Goal: Find specific page/section: Find specific page/section

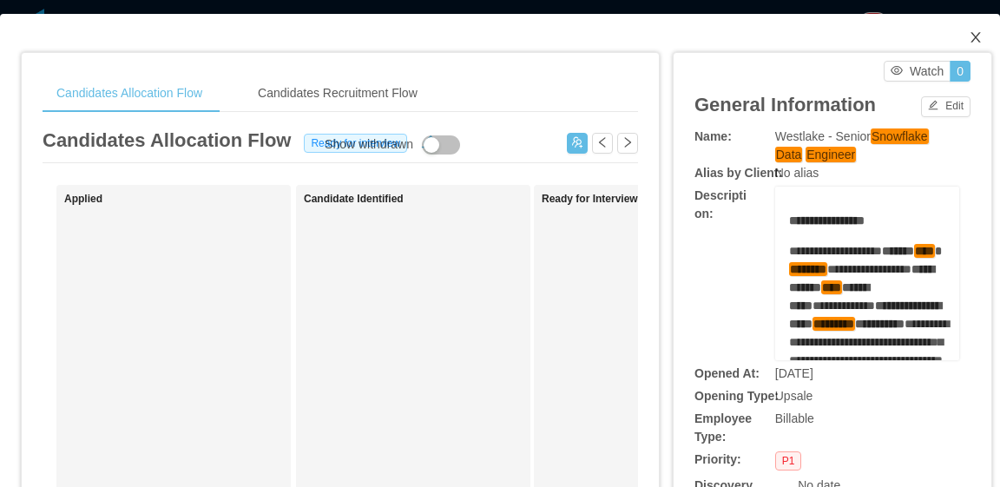
click at [969, 37] on icon "icon: close" at bounding box center [976, 37] width 14 height 14
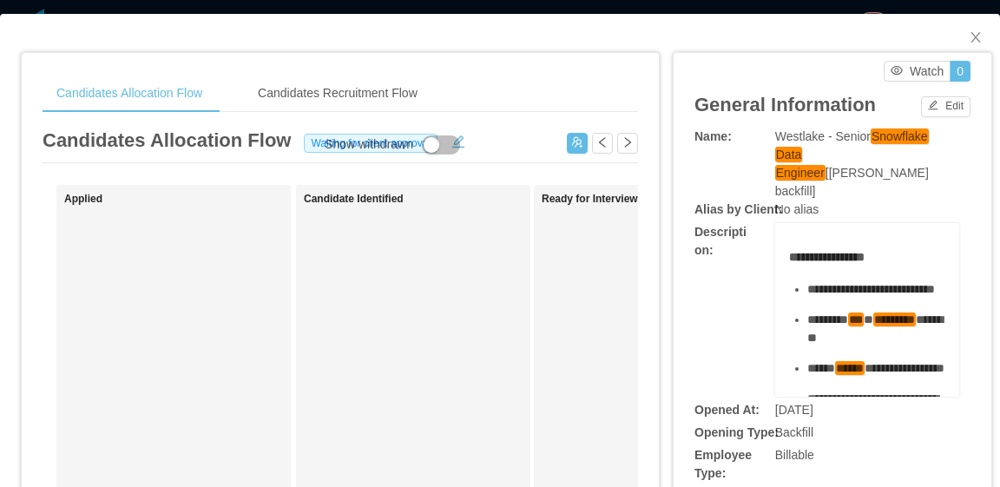
click at [838, 201] on div "No alias" at bounding box center [867, 210] width 184 height 18
drag, startPoint x: 784, startPoint y: 157, endPoint x: 764, endPoint y: 135, distance: 30.1
click at [761, 135] on div "Name: Westlake - Senior Snowflake Data Engineer [Marcel Pinheiro's backfill]" at bounding box center [833, 164] width 276 height 73
copy div "Westlake - Senior Snowflake Data Engineer [[PERSON_NAME] backfill]"
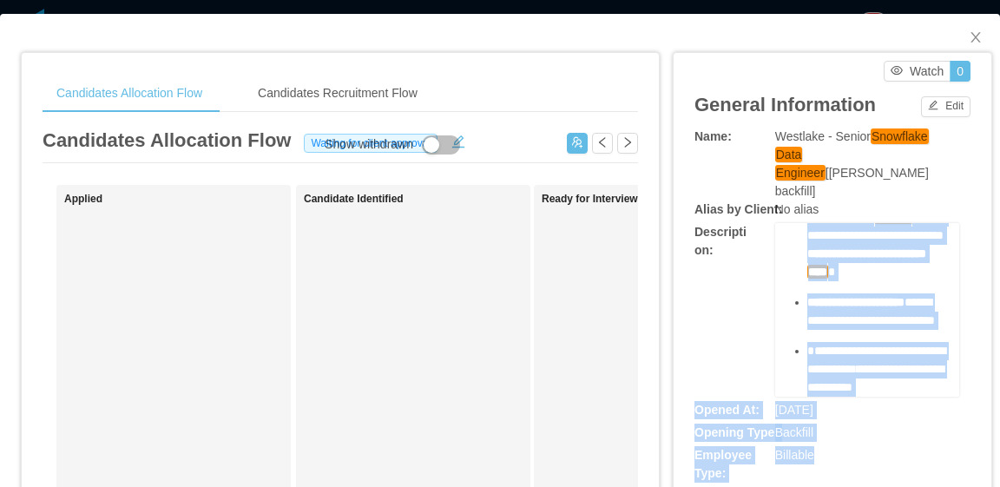
scroll to position [1196, 0]
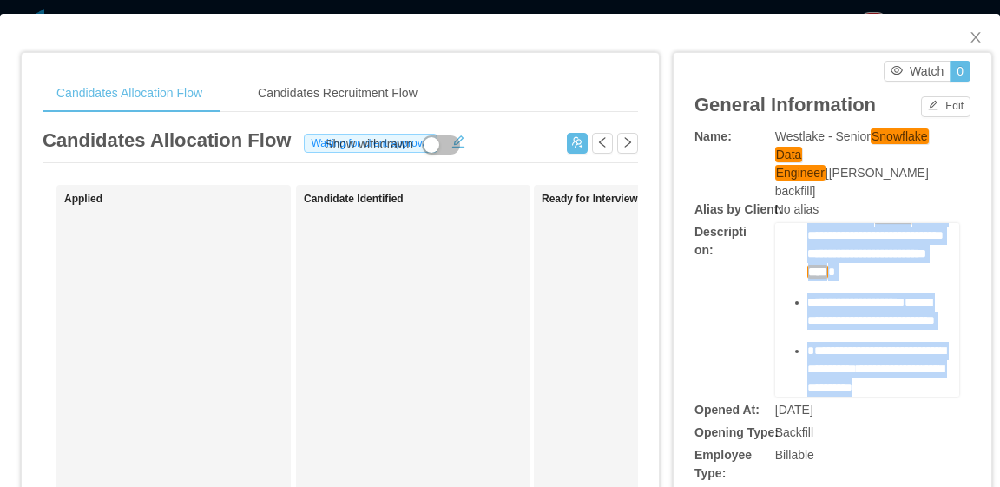
drag, startPoint x: 780, startPoint y: 235, endPoint x: 904, endPoint y: 377, distance: 188.3
drag, startPoint x: 859, startPoint y: 355, endPoint x: 876, endPoint y: 314, distance: 44.3
copy div "**********"
click at [857, 296] on span "**********" at bounding box center [871, 311] width 128 height 30
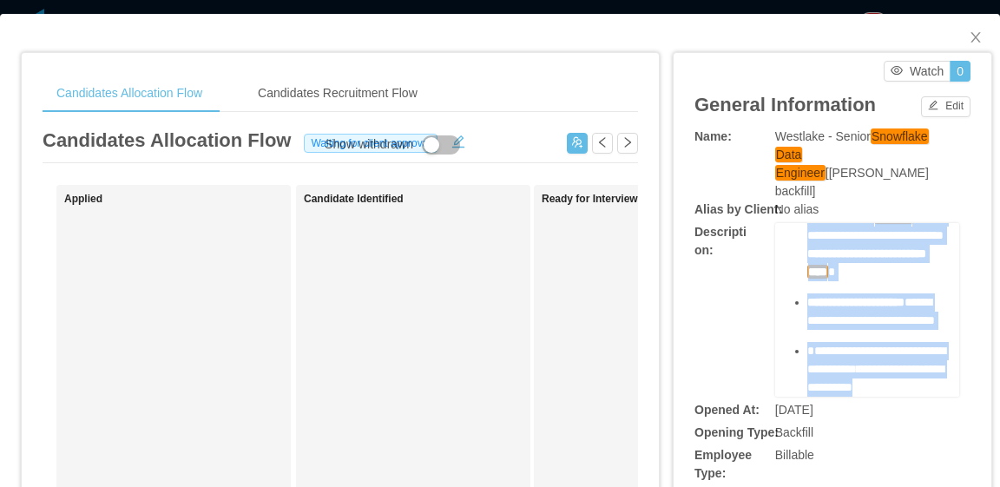
scroll to position [1023, 0]
click at [899, 281] on div "**********" at bounding box center [876, 244] width 139 height 73
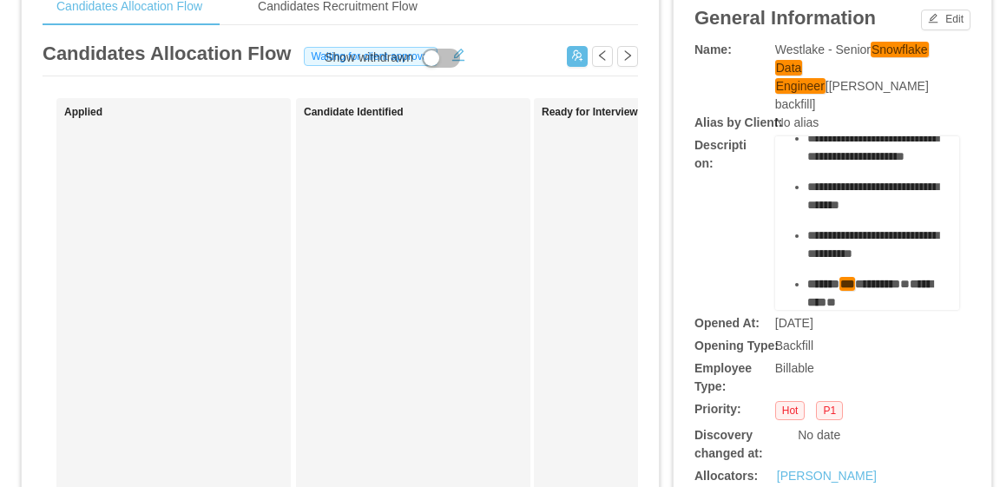
scroll to position [0, 0]
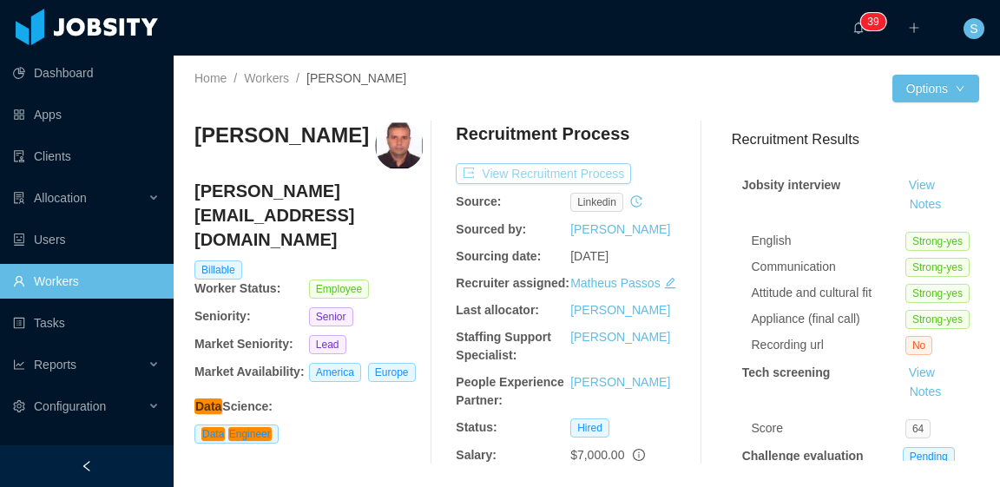
click at [516, 172] on button "View Recruitment Process" at bounding box center [543, 173] width 175 height 21
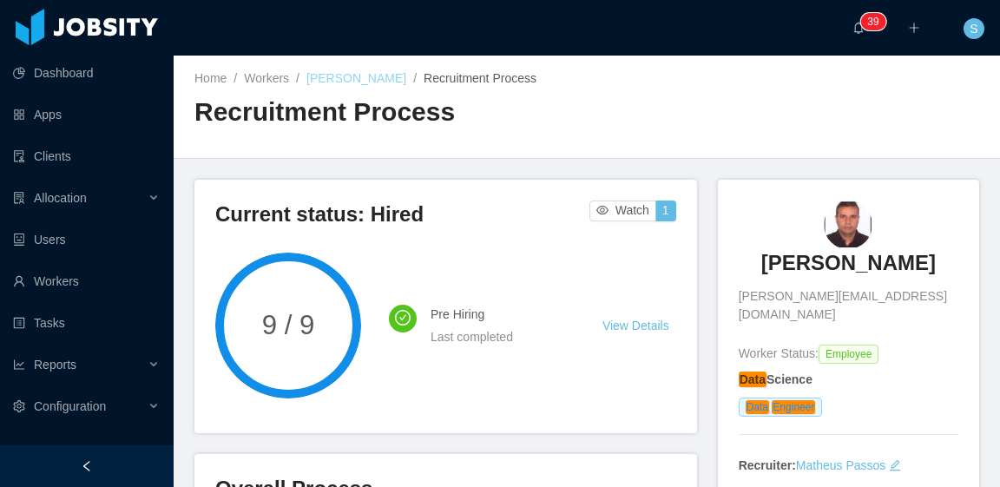
click at [344, 79] on link "Erick Lima" at bounding box center [356, 78] width 100 height 14
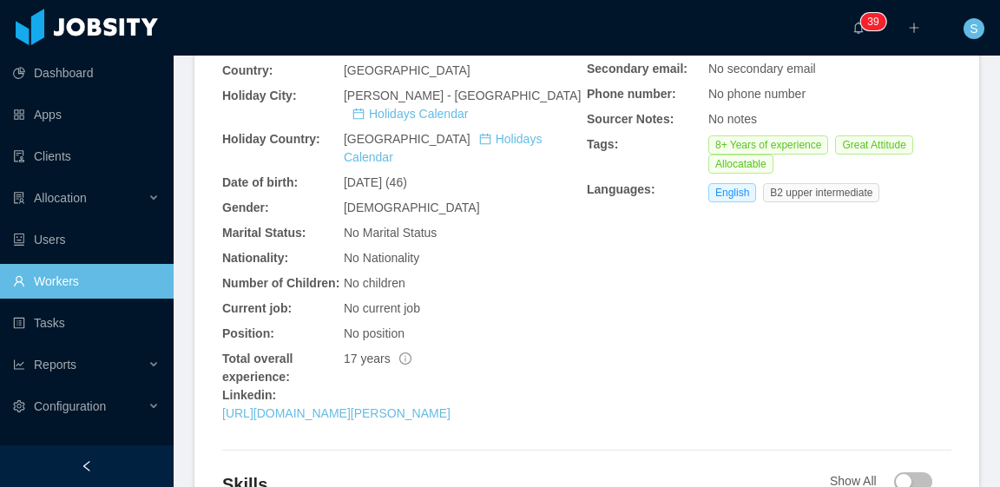
scroll to position [608, 0]
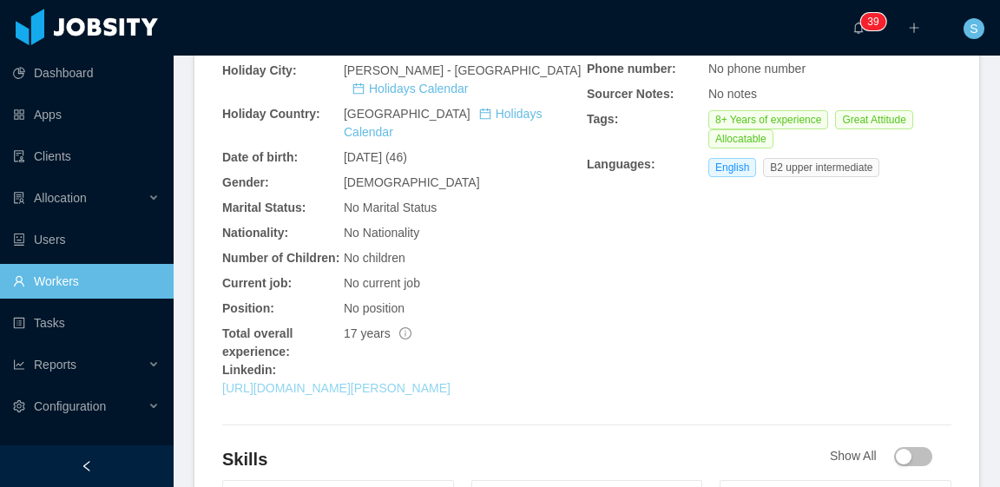
click at [451, 381] on link "https://www.linkedin.com/in/erick-lima-4b6a3425" at bounding box center [336, 388] width 228 height 14
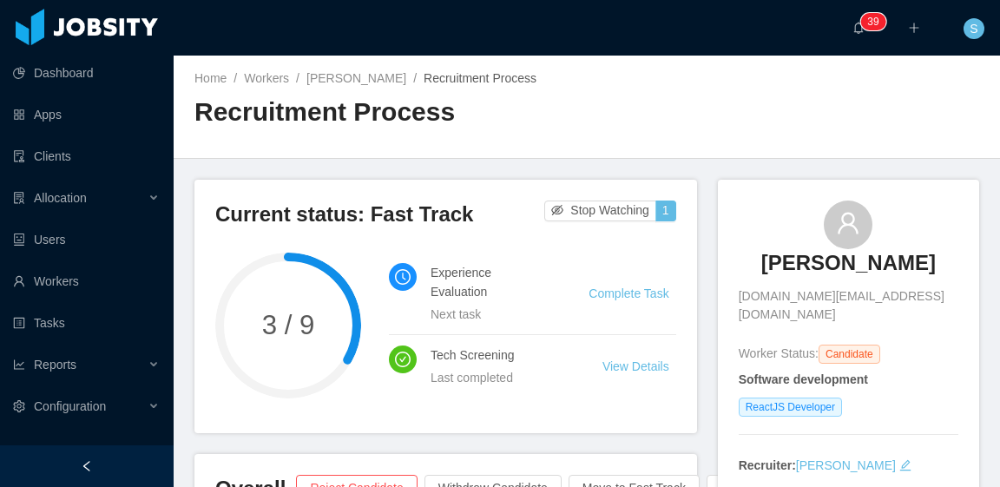
scroll to position [87, 0]
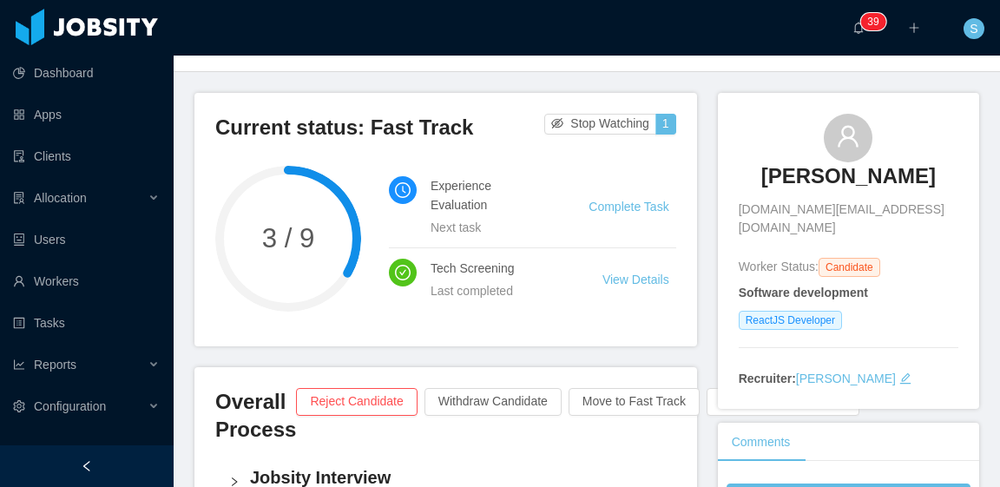
drag, startPoint x: 638, startPoint y: 281, endPoint x: 608, endPoint y: 277, distance: 30.7
click at [638, 281] on link "View Details" at bounding box center [636, 280] width 67 height 14
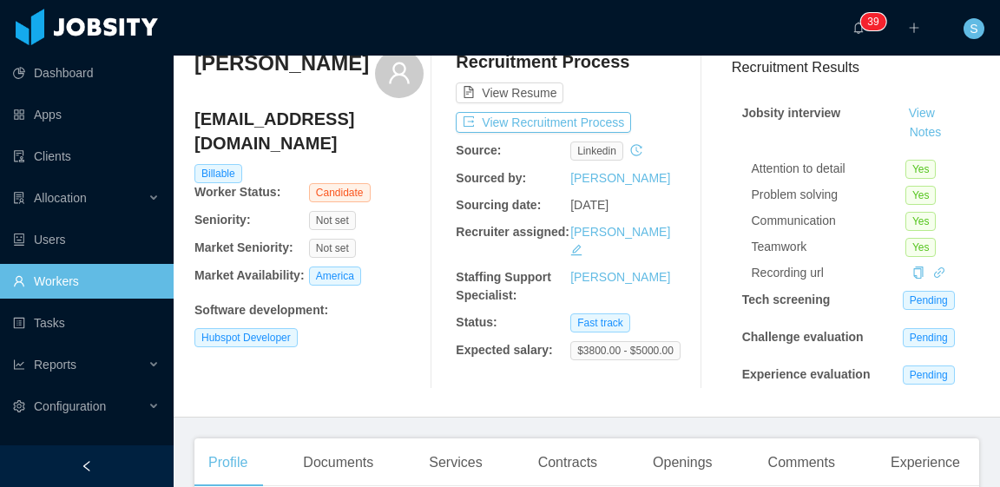
scroll to position [87, 0]
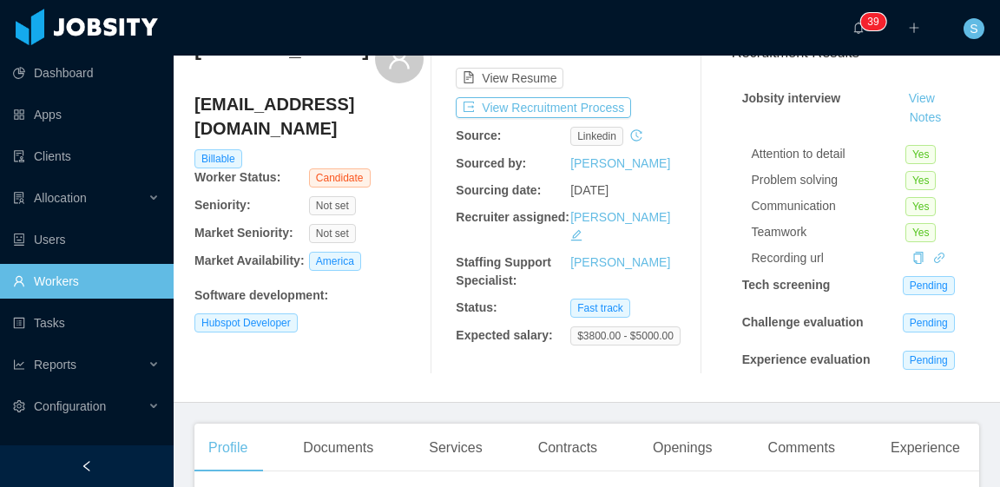
click at [549, 96] on div "Recruitment Process View Resume View Recruitment Process Source: linkedin Sourc…" at bounding box center [570, 204] width 229 height 339
click at [559, 107] on button "View Recruitment Process" at bounding box center [543, 107] width 175 height 21
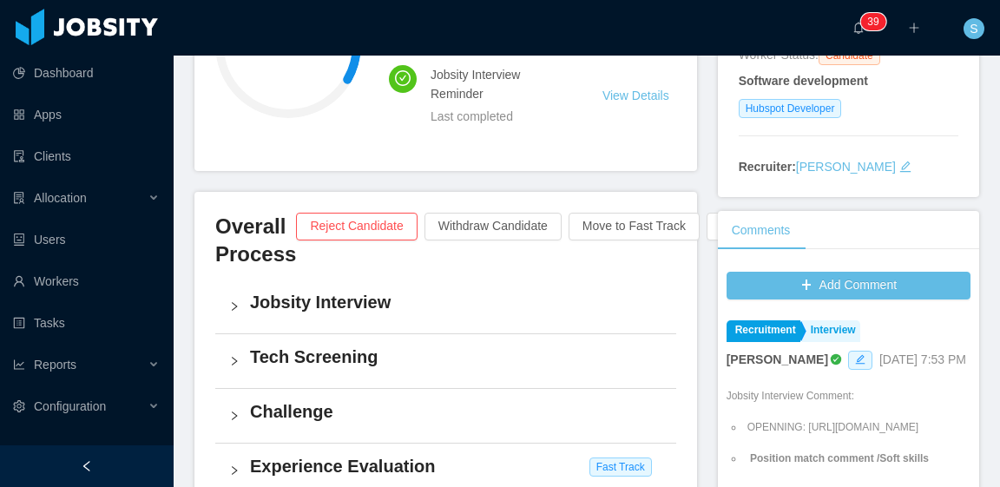
scroll to position [347, 0]
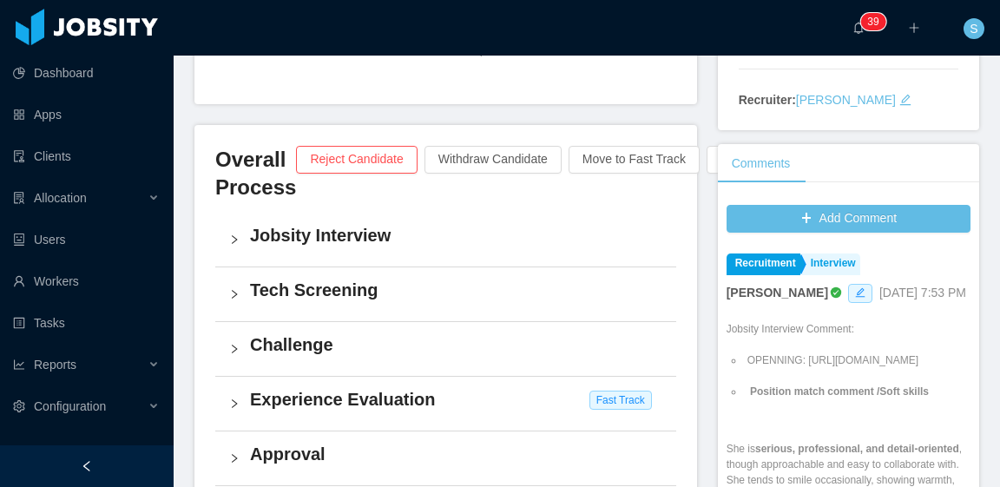
click at [354, 287] on h4 "Tech Screening" at bounding box center [456, 290] width 412 height 24
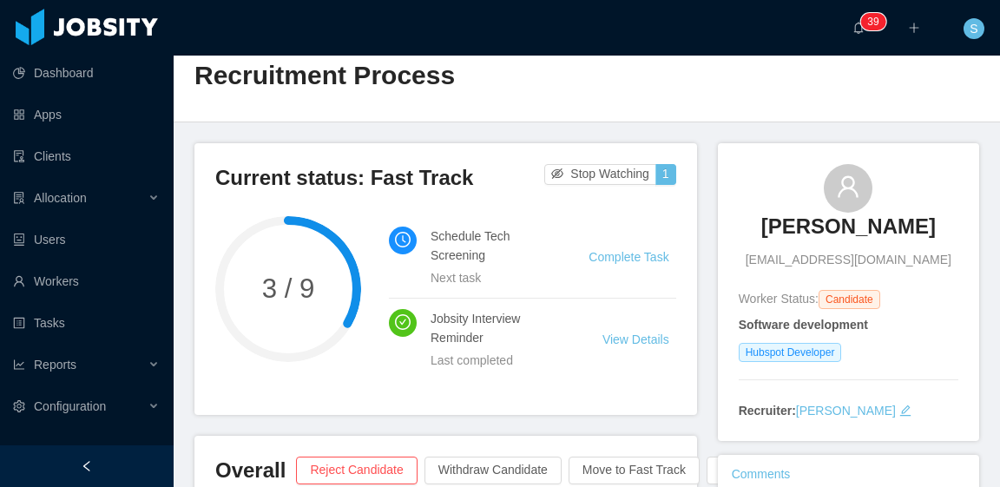
scroll to position [0, 0]
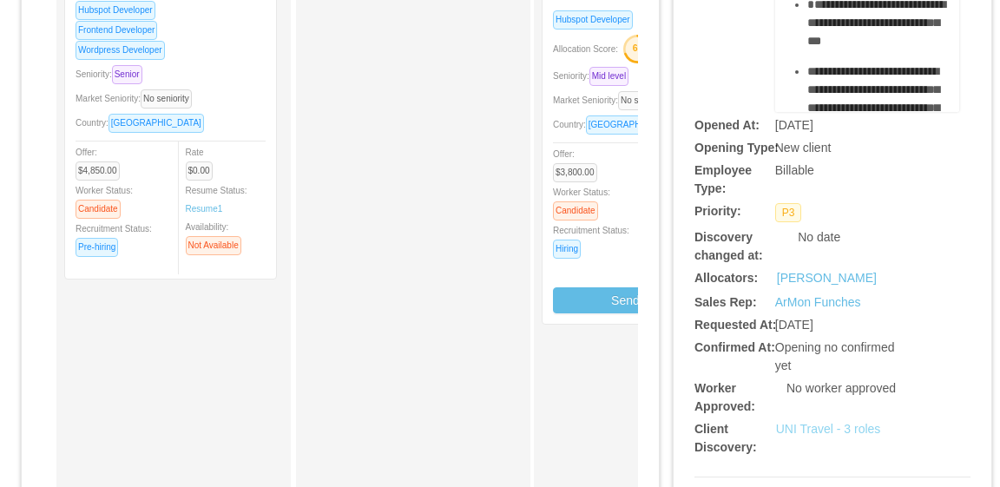
scroll to position [434, 0]
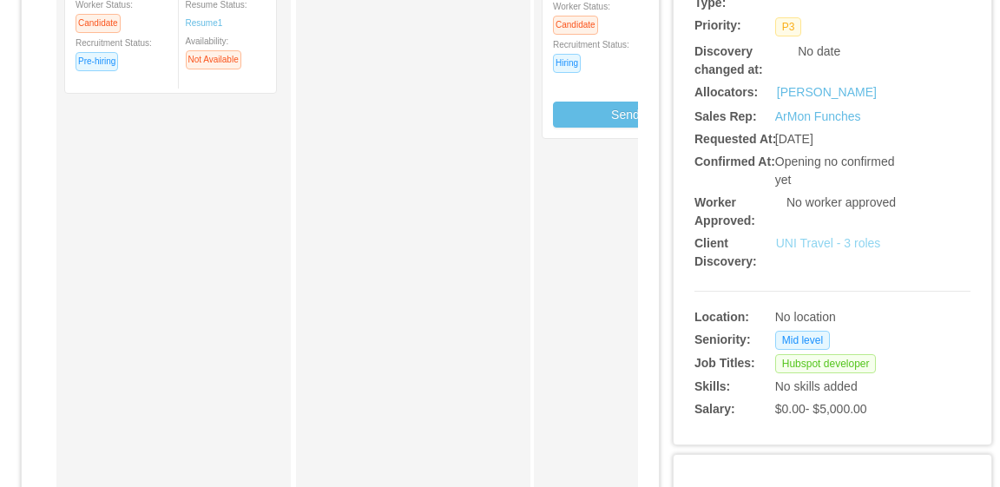
click at [823, 242] on link "UNI Travel - 3 roles" at bounding box center [828, 243] width 105 height 14
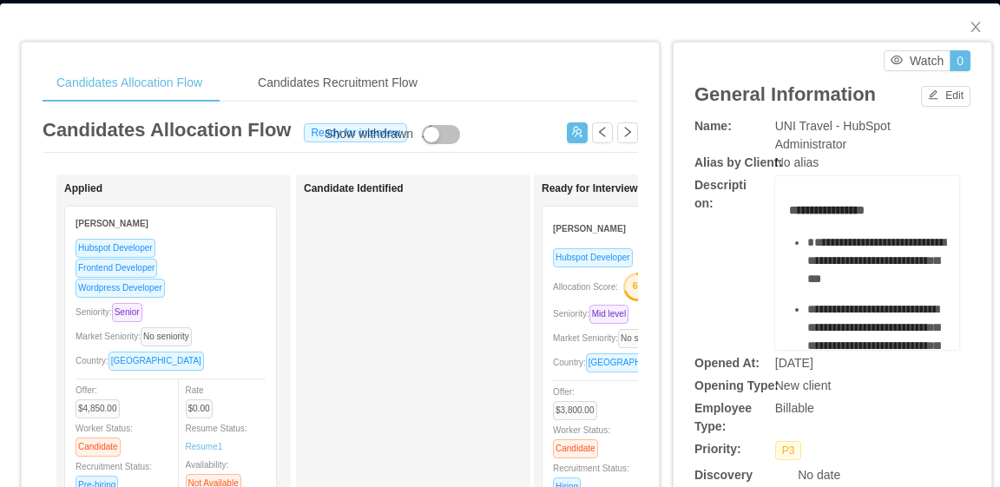
scroll to position [0, 0]
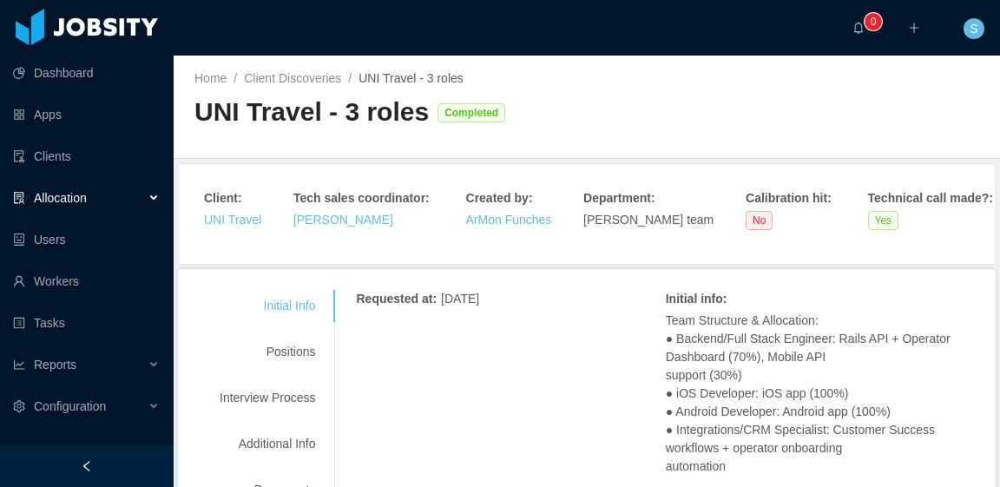
scroll to position [87, 0]
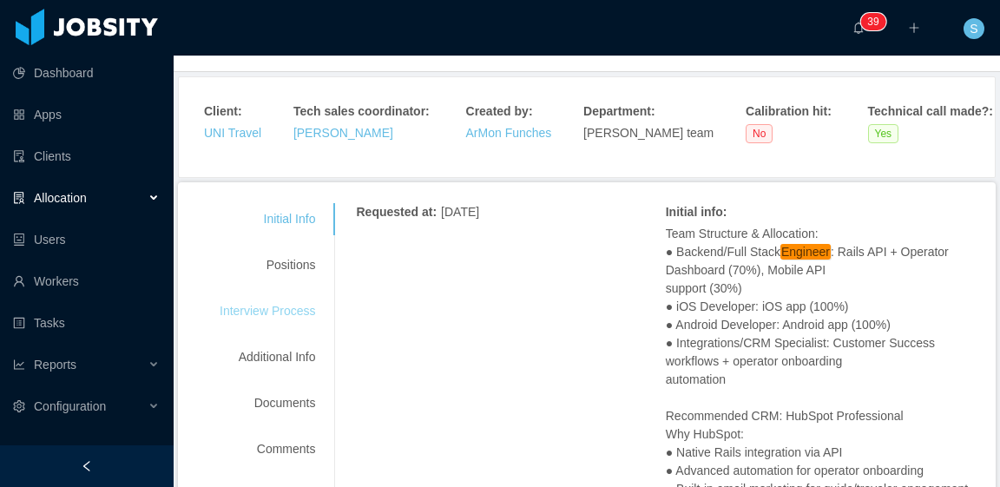
click at [290, 318] on div "Interview Process" at bounding box center [267, 311] width 137 height 32
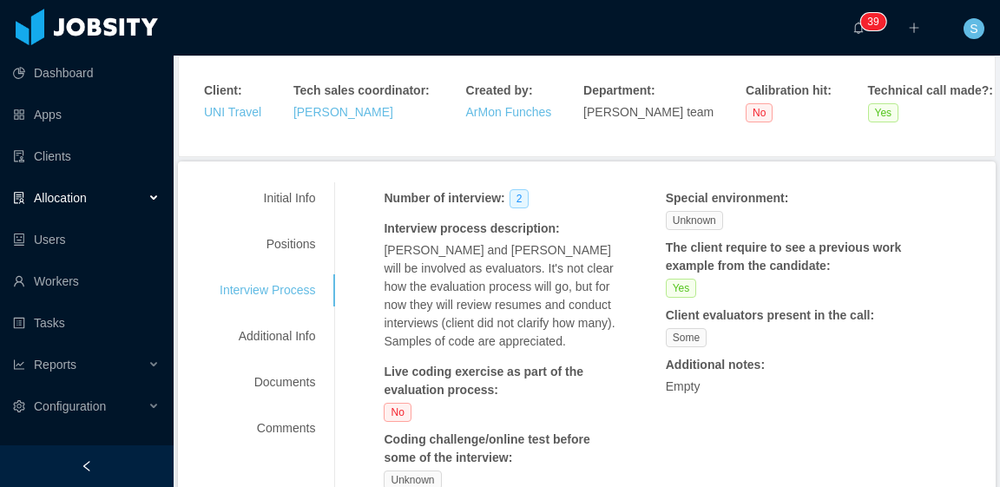
scroll to position [174, 0]
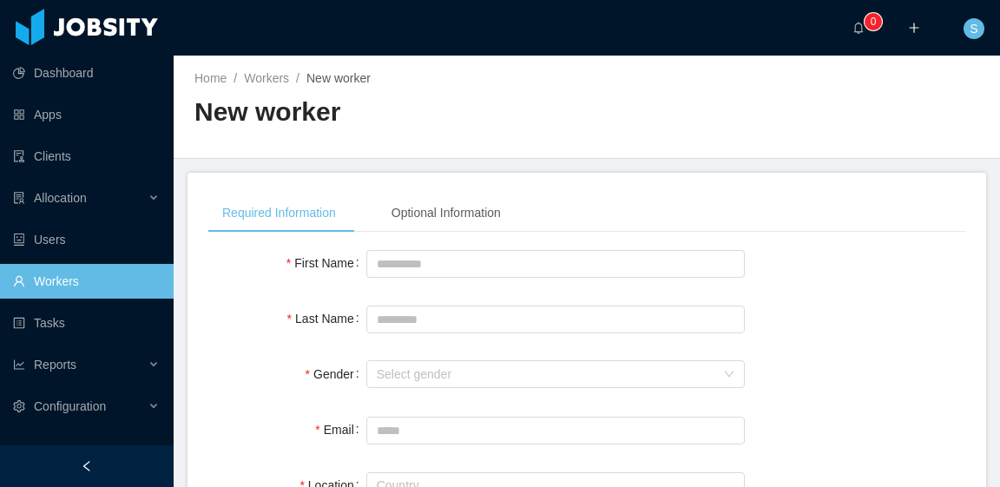
click at [112, 287] on link "Workers" at bounding box center [86, 281] width 147 height 35
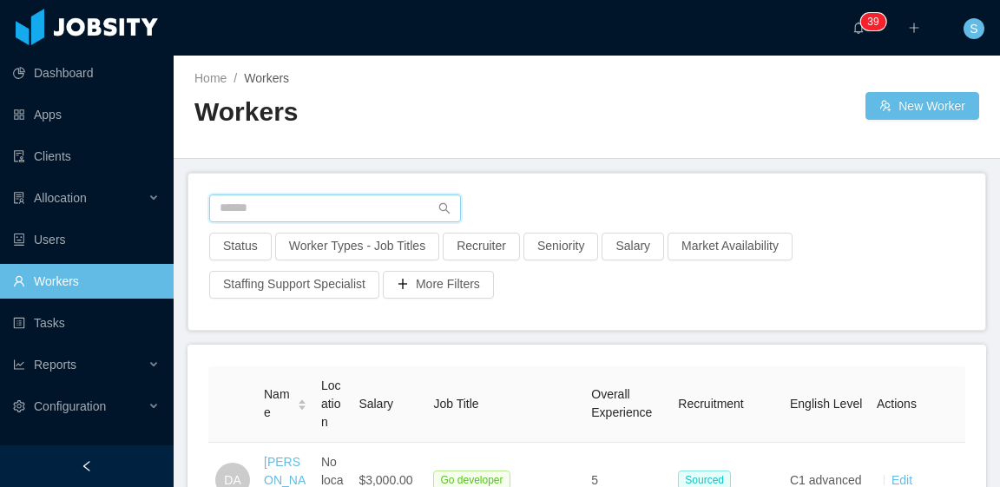
click at [328, 203] on input "text" at bounding box center [335, 208] width 252 height 28
paste input "**********"
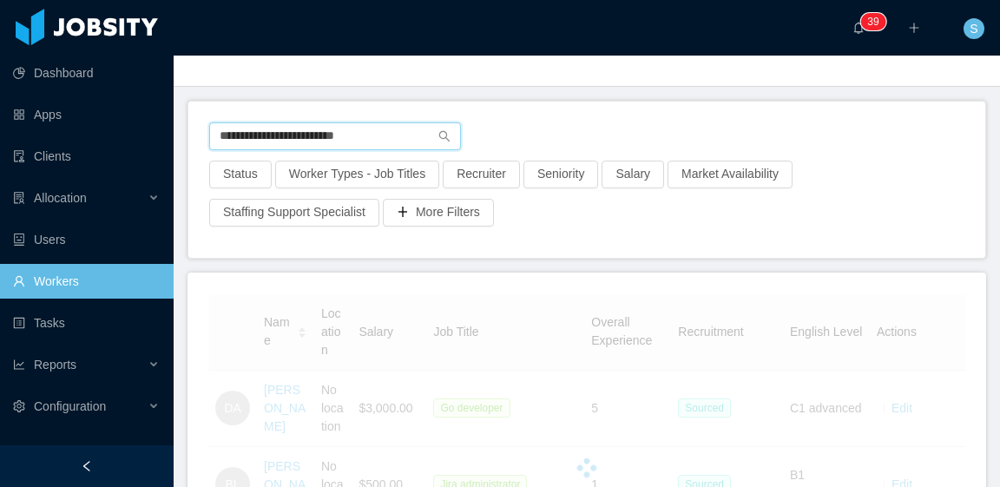
scroll to position [87, 0]
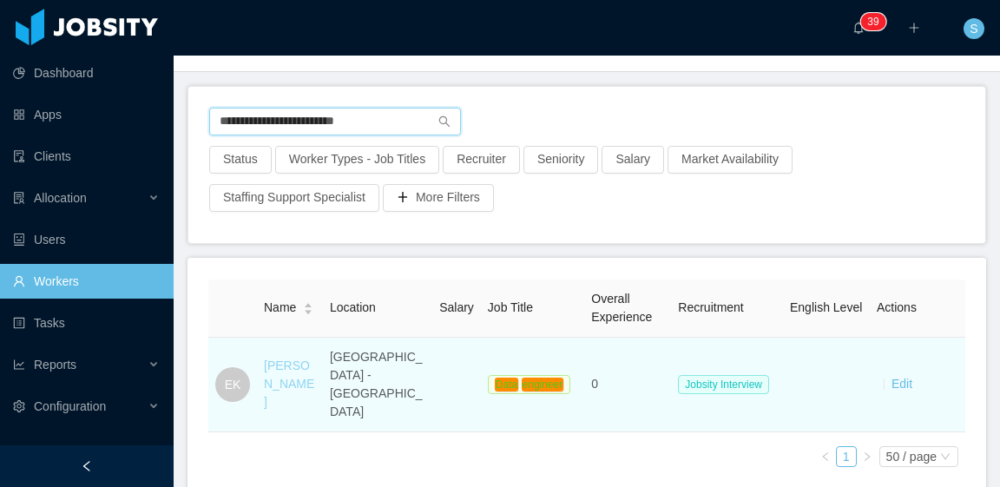
type input "**********"
click at [293, 359] on link "Esteban Kolmaier" at bounding box center [289, 384] width 50 height 50
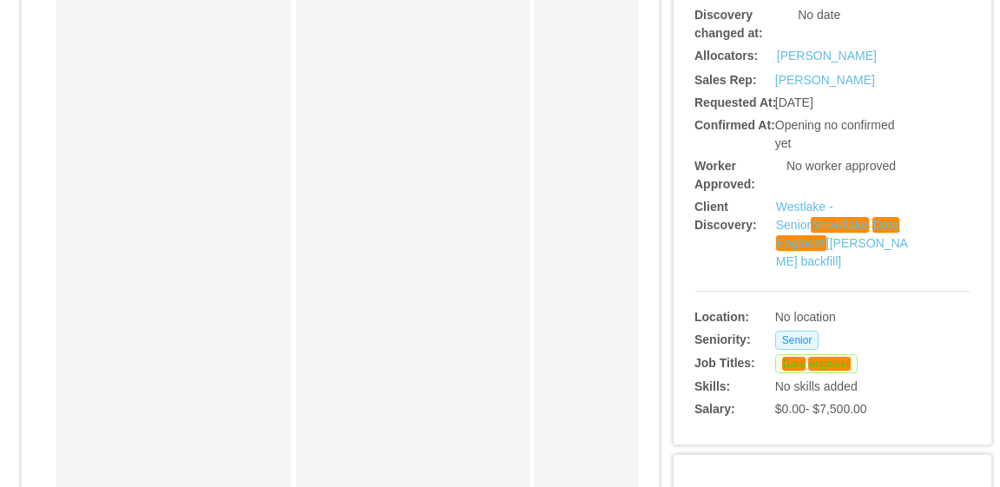
scroll to position [521, 0]
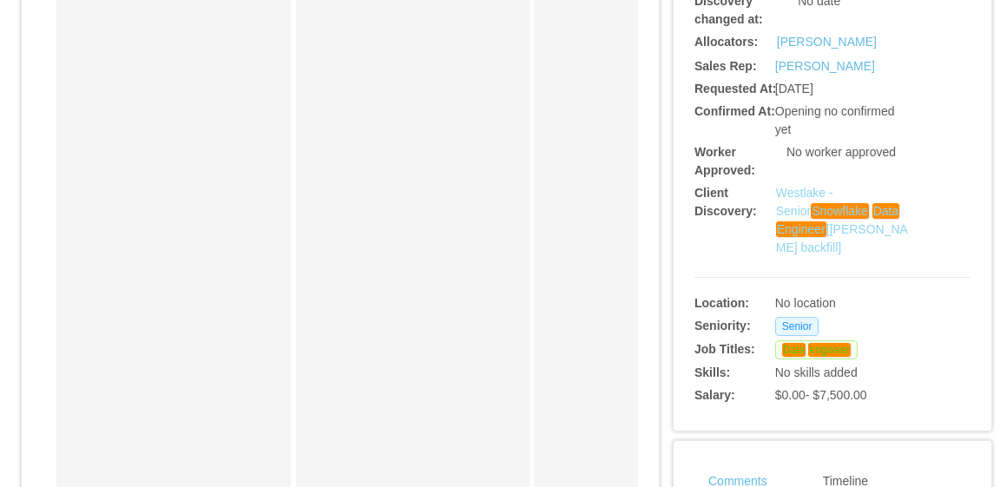
click at [835, 223] on link "Westlake - Senior Snowflake Data Engineer [Marcel Pinheiro's backfill]" at bounding box center [842, 220] width 132 height 69
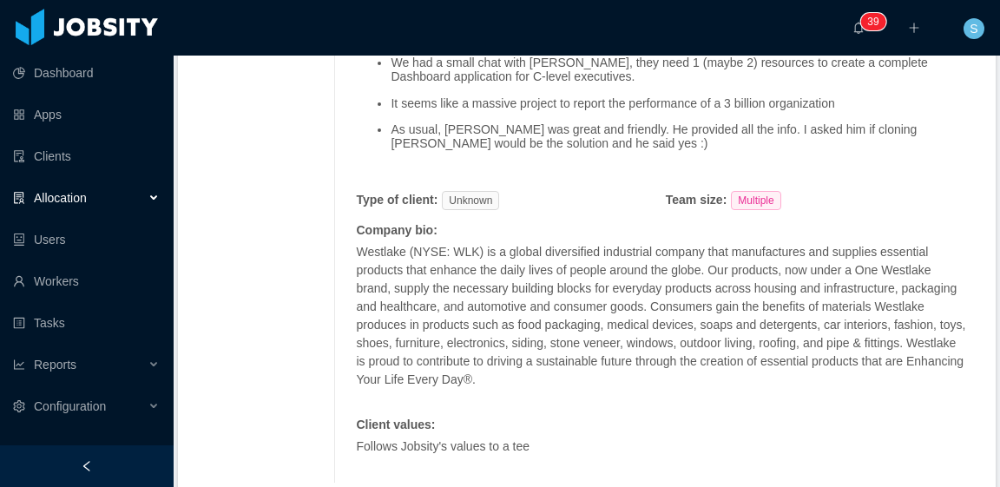
scroll to position [781, 0]
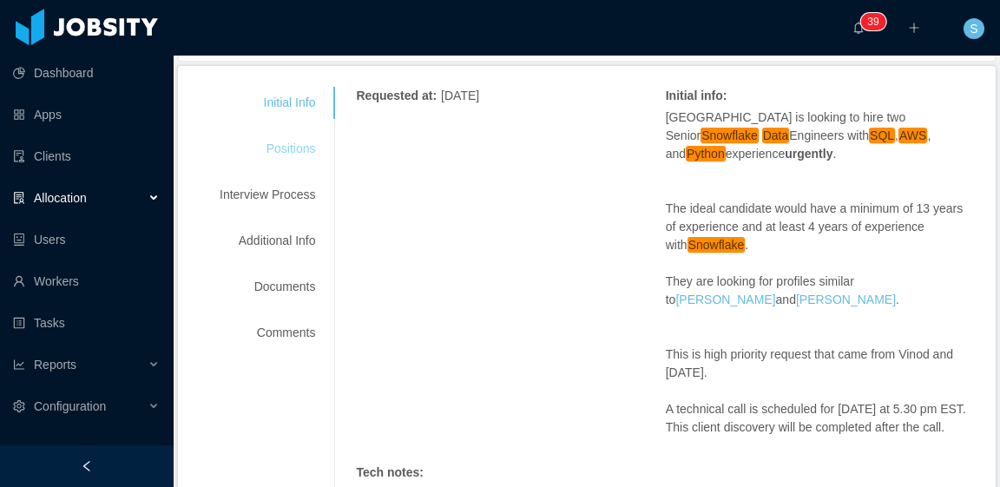
click at [276, 148] on div "Positions" at bounding box center [267, 149] width 137 height 32
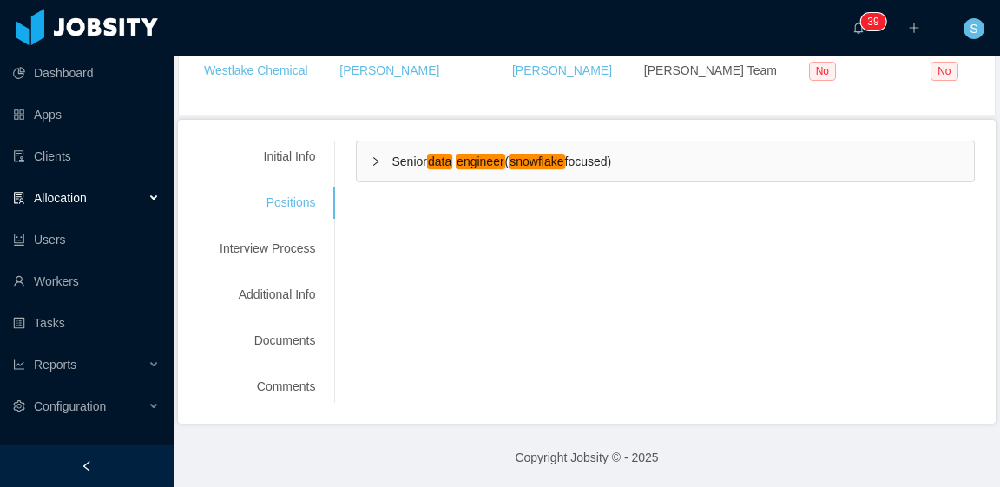
click at [474, 154] on em "engineer" at bounding box center [480, 162] width 49 height 16
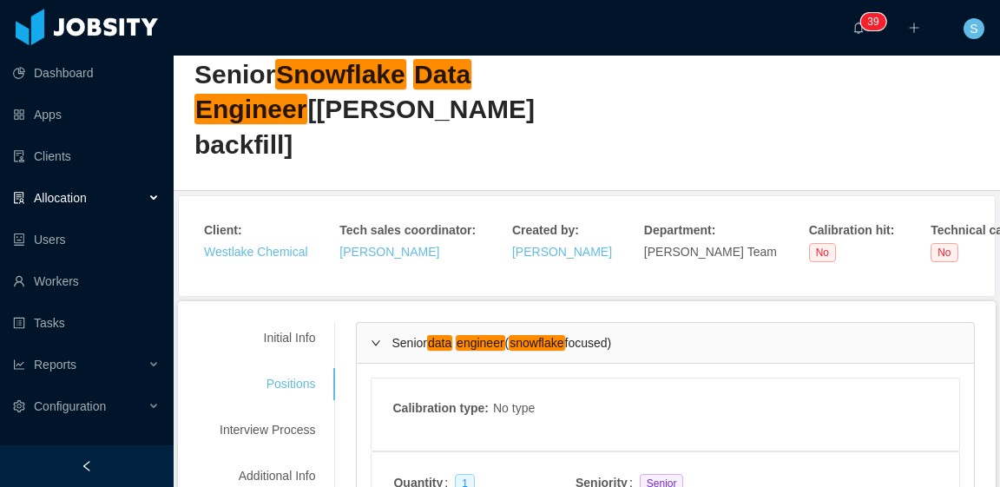
scroll to position [12, 0]
